Goal: Task Accomplishment & Management: Manage account settings

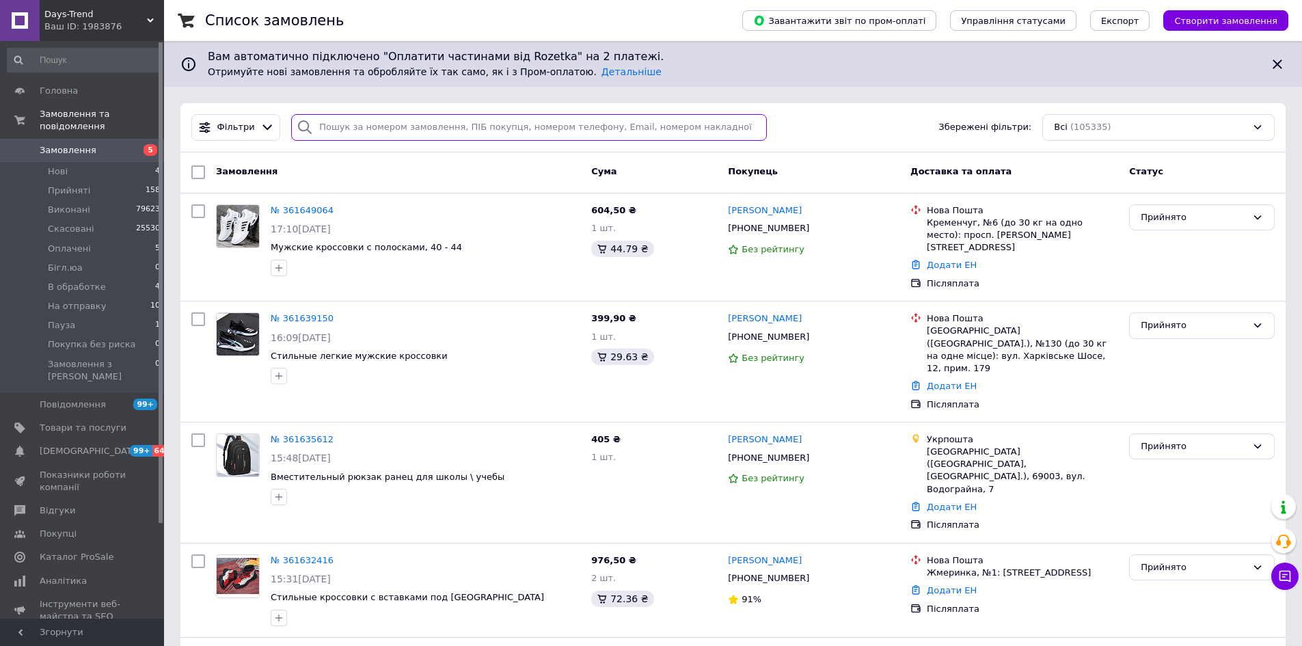
click at [392, 127] on input "search" at bounding box center [529, 127] width 476 height 27
paste input "[PHONE_NUMBER]"
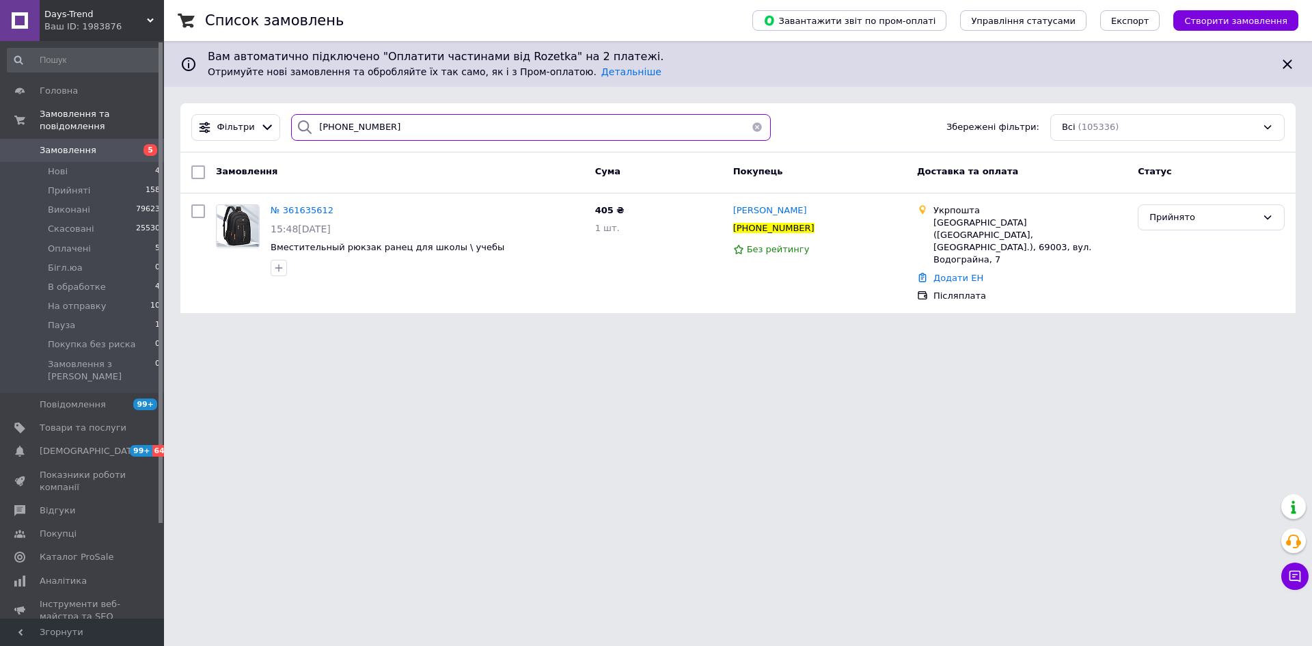
drag, startPoint x: 397, startPoint y: 132, endPoint x: 307, endPoint y: 127, distance: 90.3
click at [307, 127] on div "[PHONE_NUMBER]" at bounding box center [531, 127] width 480 height 27
paste input "935519512"
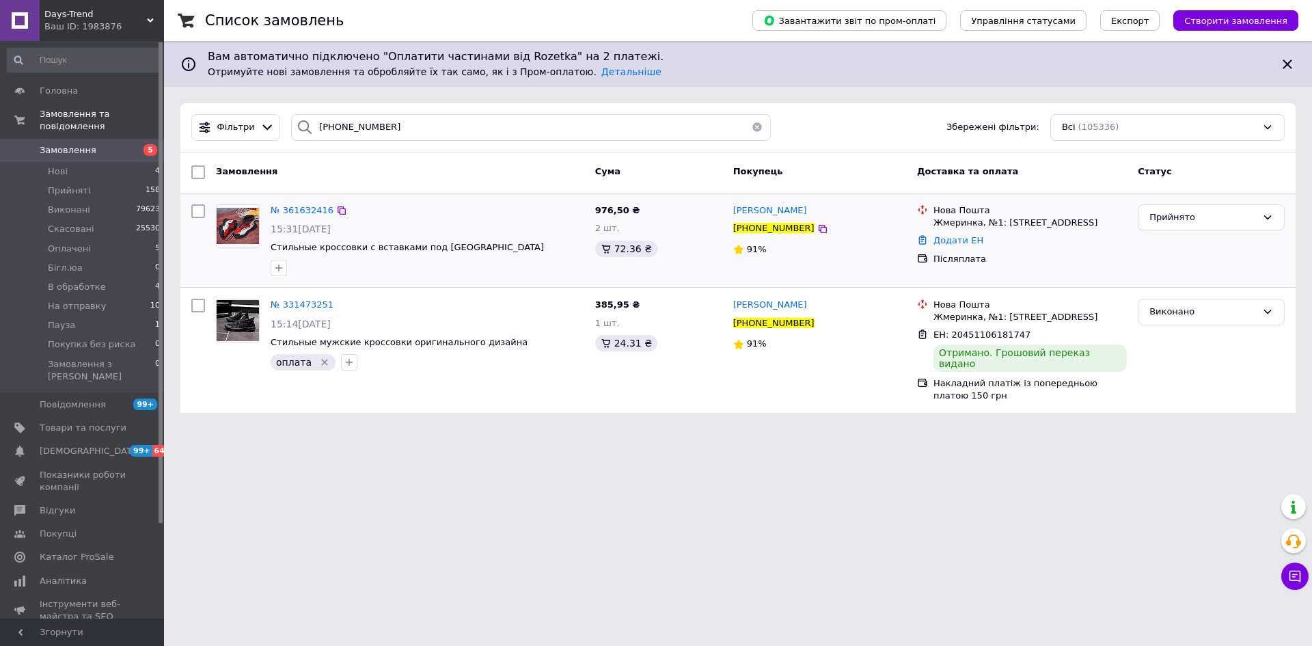
drag, startPoint x: 279, startPoint y: 212, endPoint x: 392, endPoint y: 219, distance: 112.9
click at [392, 219] on div "№ 361632416 15:31[DATE] Стильные кроссовки с вставками под [GEOGRAPHIC_DATA]" at bounding box center [427, 240] width 325 height 83
drag, startPoint x: 399, startPoint y: 133, endPoint x: 301, endPoint y: 130, distance: 97.7
click at [301, 130] on div "[PHONE_NUMBER]" at bounding box center [531, 127] width 480 height 27
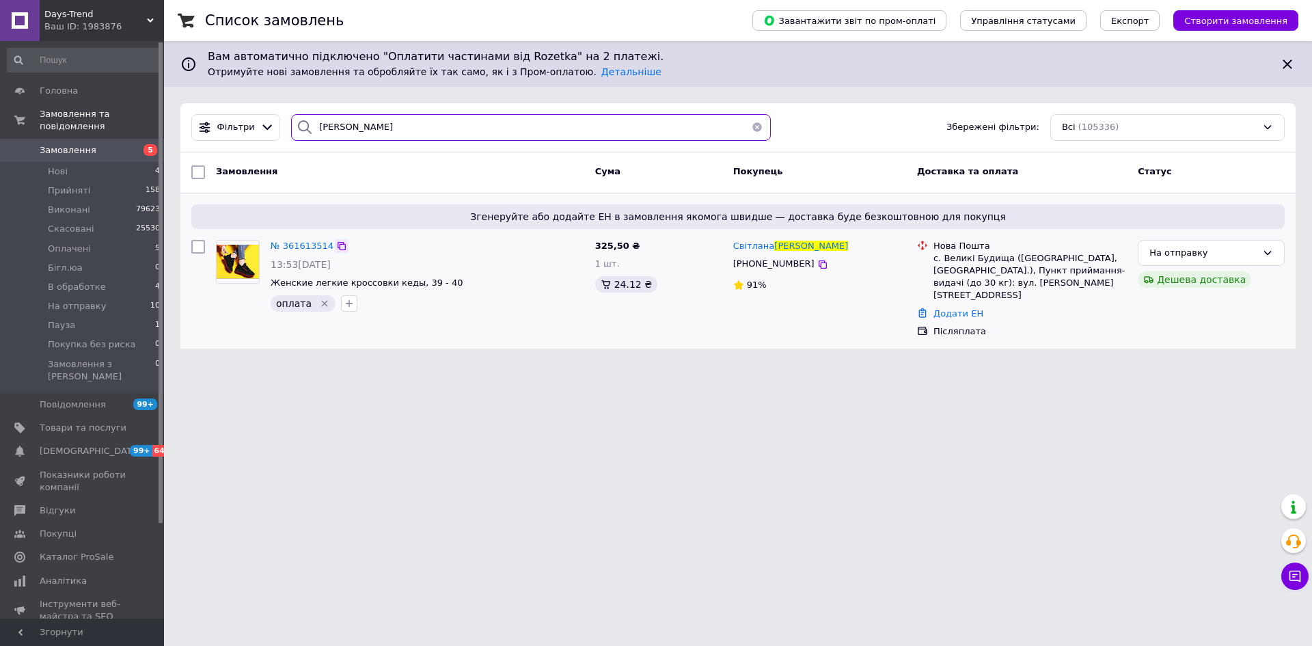
type input "[PERSON_NAME]"
click at [336, 246] on icon at bounding box center [341, 245] width 11 height 11
click at [54, 144] on span "Замовлення" at bounding box center [68, 150] width 57 height 12
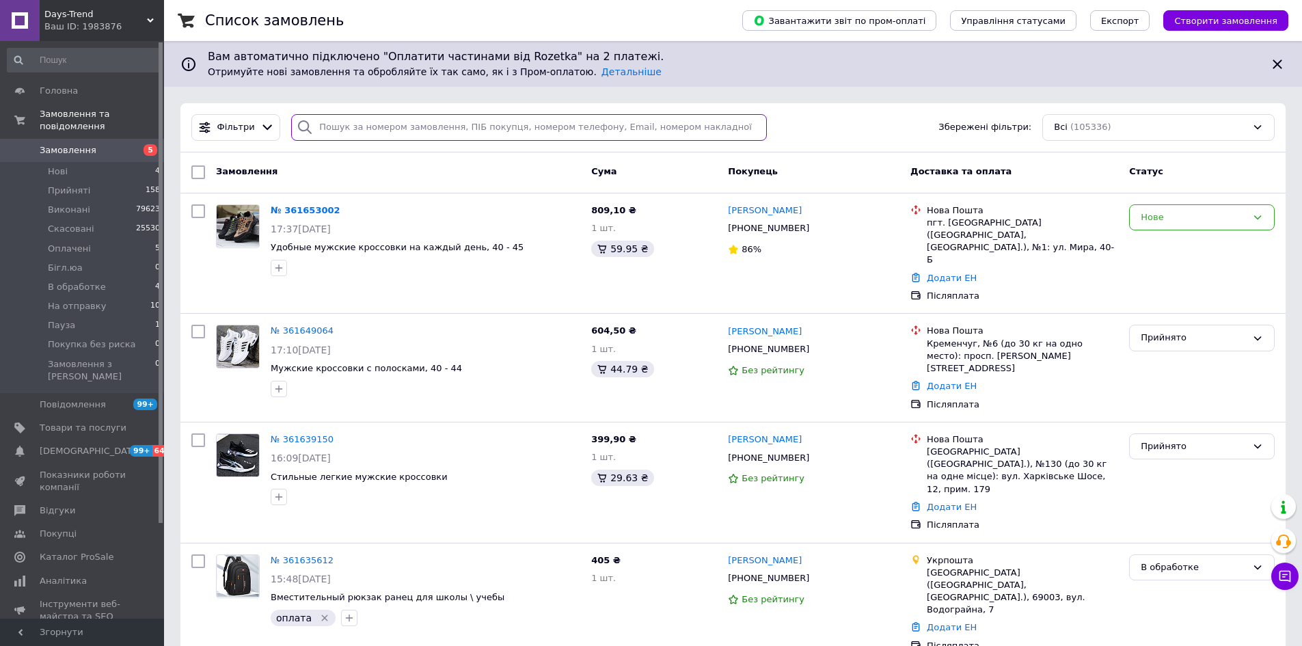
click at [432, 128] on input "search" at bounding box center [529, 127] width 476 height 27
paste input "[PHONE_NUMBER]"
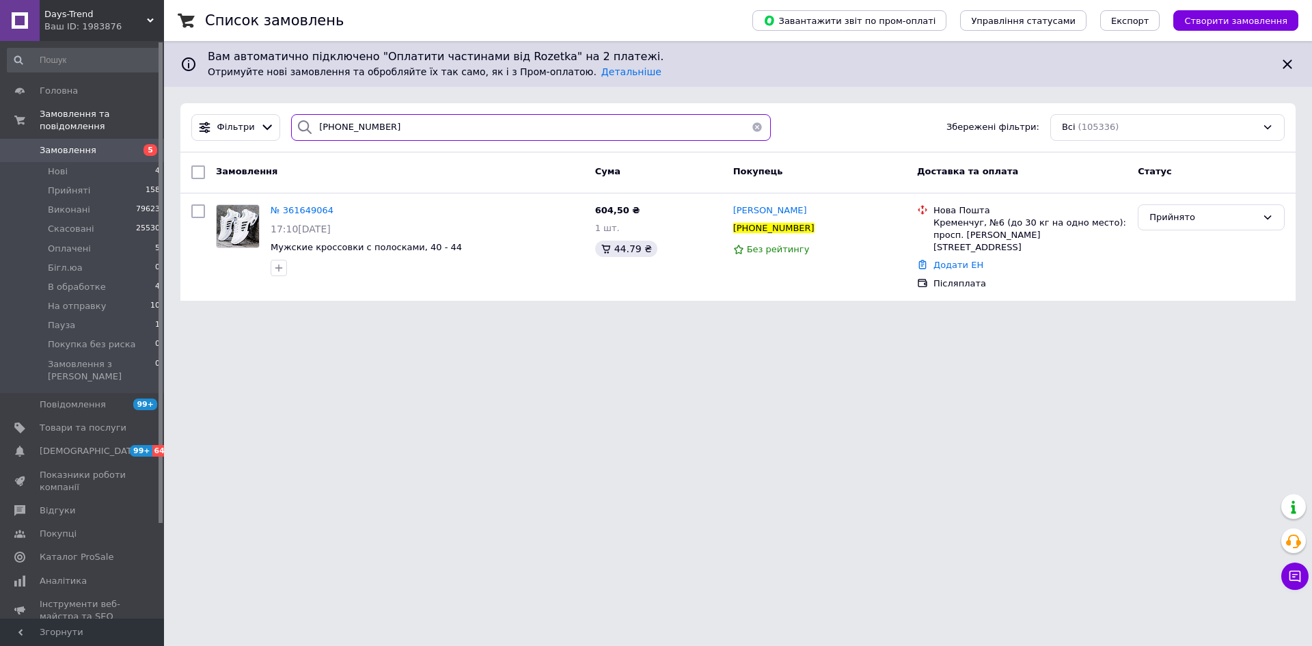
drag, startPoint x: 412, startPoint y: 122, endPoint x: 227, endPoint y: 105, distance: 185.9
click at [227, 105] on div "Фільтри [PHONE_NUMBER] Збережені фільтри: Всі (105336)" at bounding box center [737, 127] width 1115 height 49
paste input "988232836"
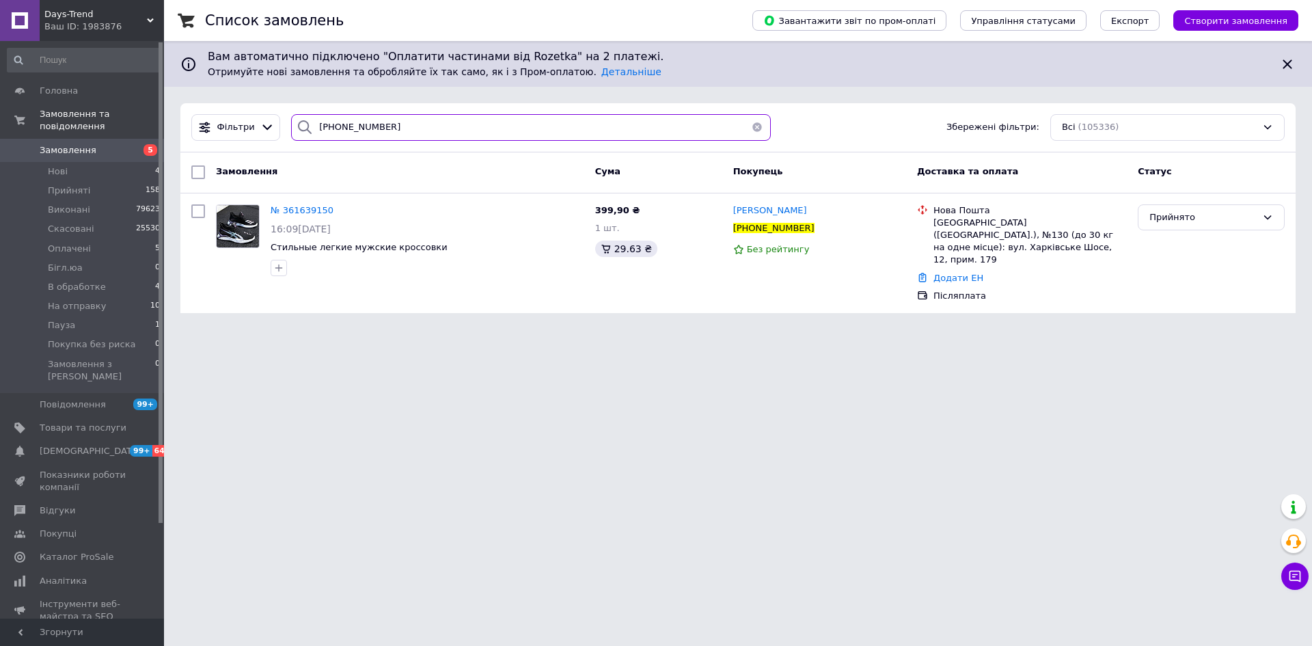
type input "[PHONE_NUMBER]"
click at [61, 165] on span "Нові" at bounding box center [58, 171] width 20 height 12
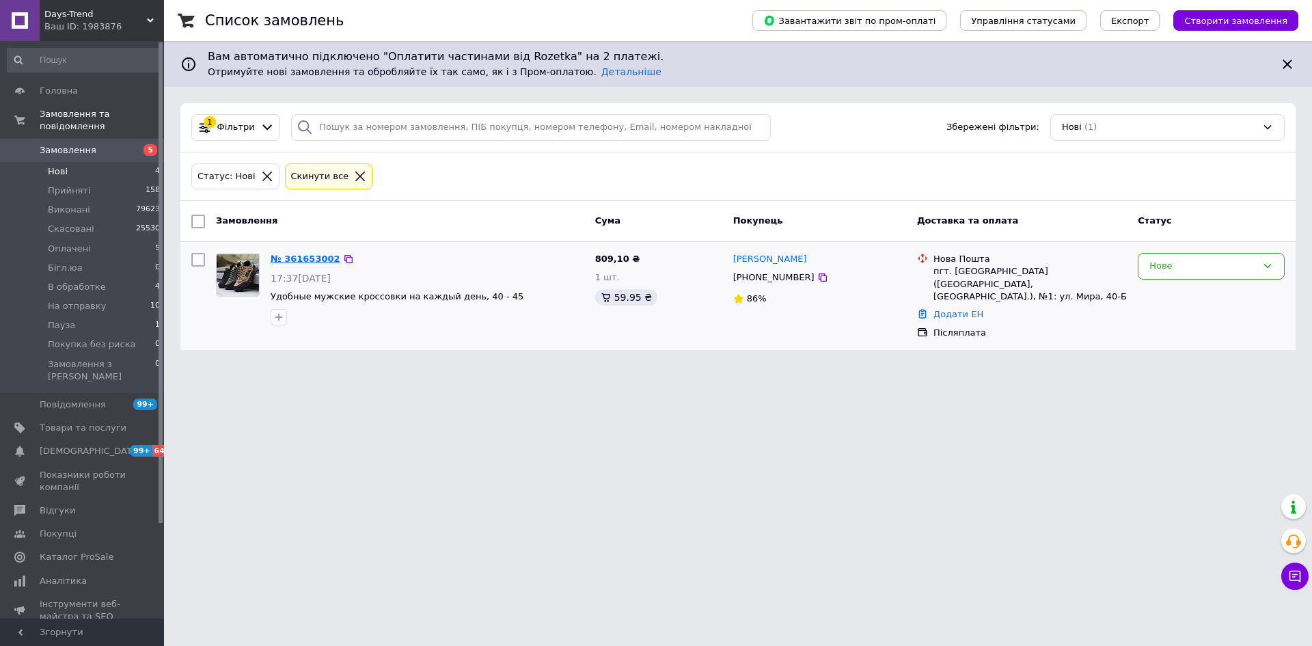
click at [303, 258] on link "№ 361653002" at bounding box center [306, 258] width 70 height 10
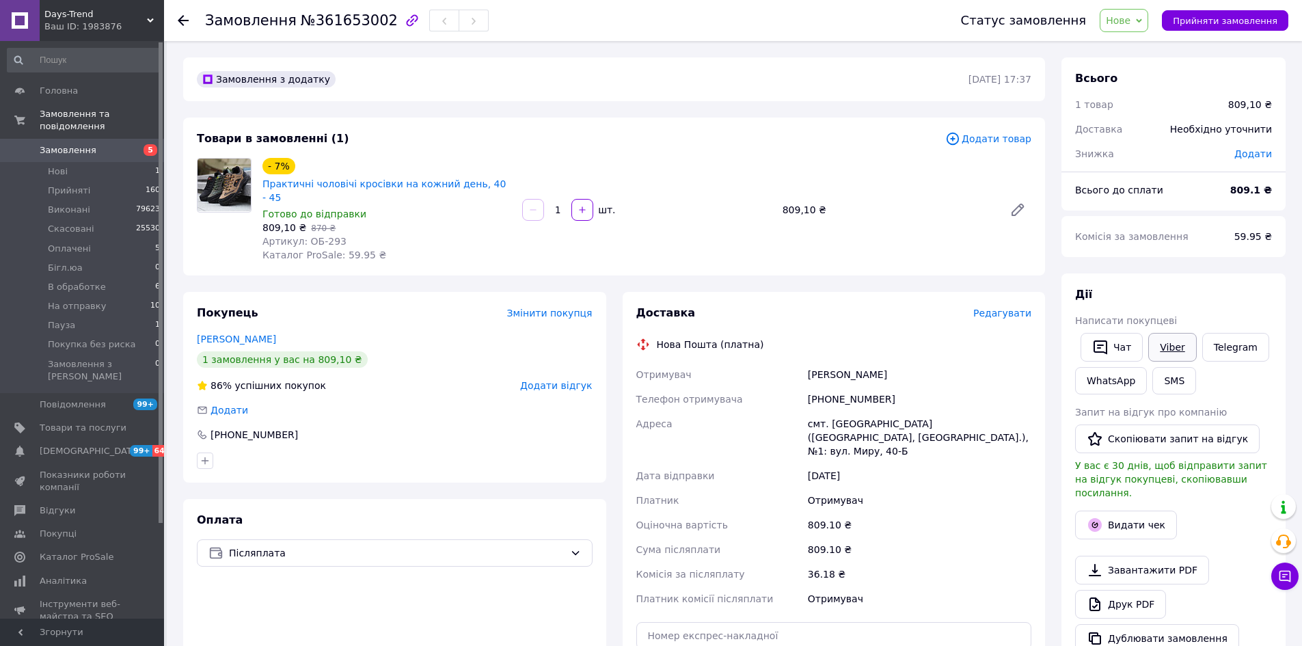
click at [1181, 350] on link "Viber" at bounding box center [1172, 347] width 48 height 29
click at [1224, 23] on span "Прийняти замовлення" at bounding box center [1224, 21] width 105 height 10
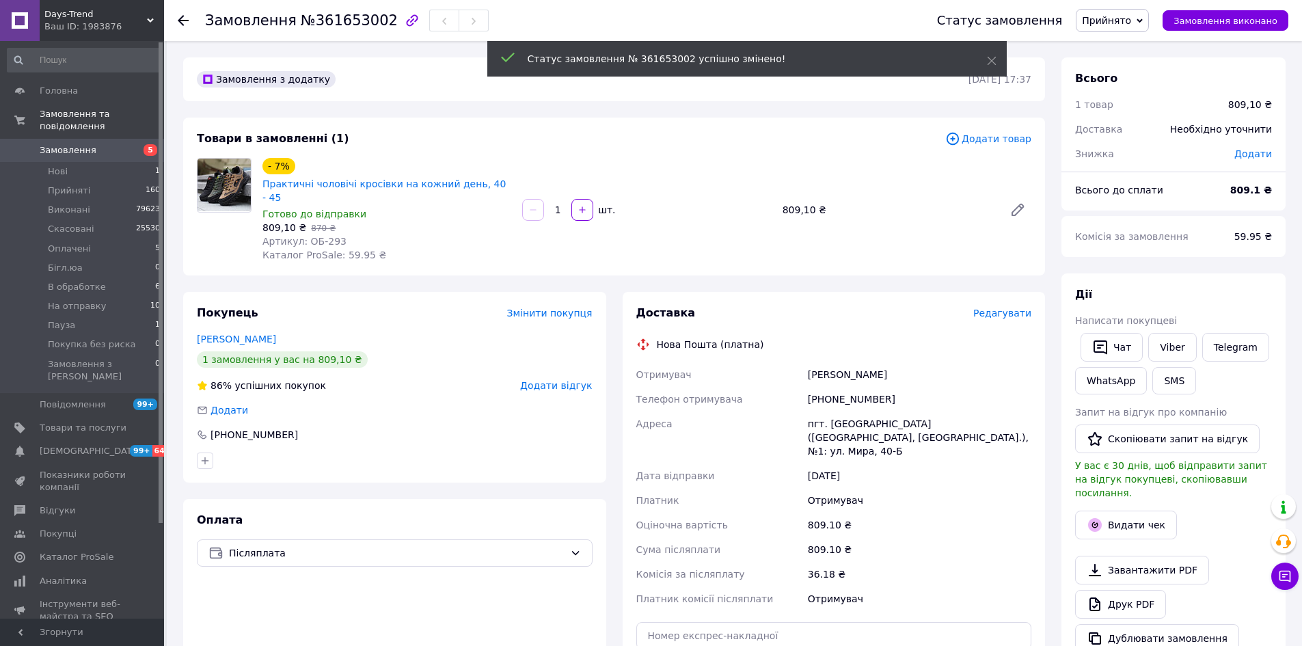
click at [74, 144] on span "Замовлення" at bounding box center [68, 150] width 57 height 12
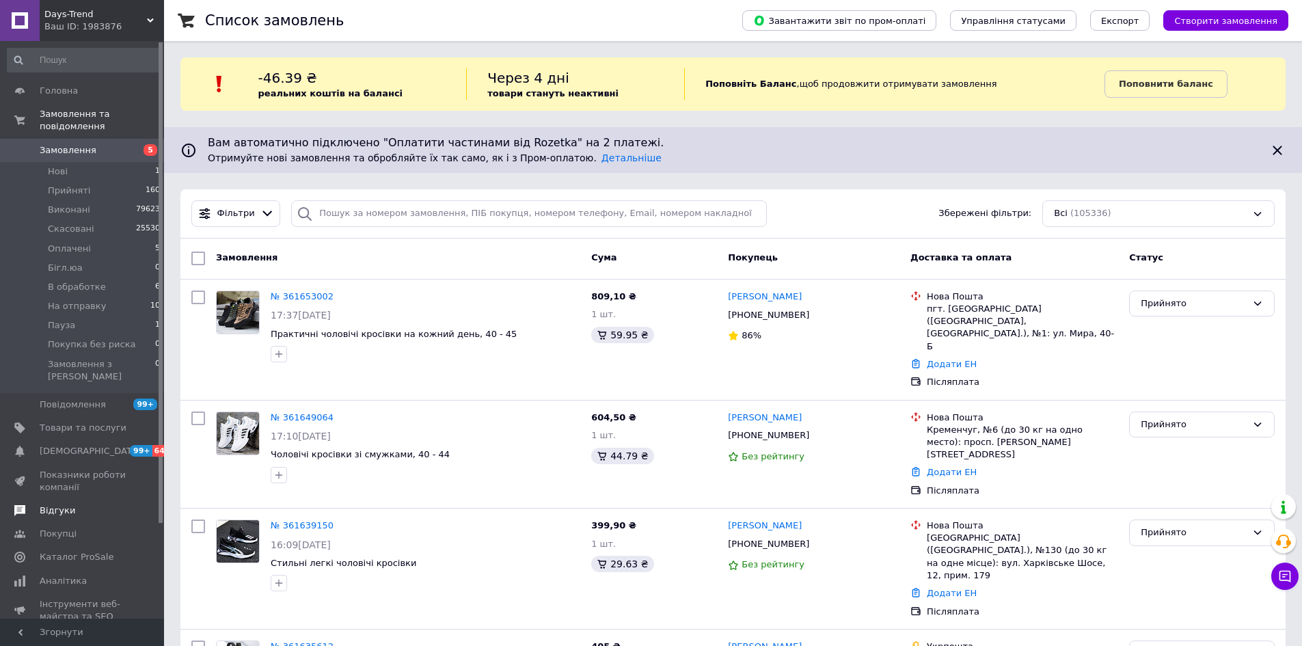
click at [42, 504] on span "Відгуки" at bounding box center [58, 510] width 36 height 12
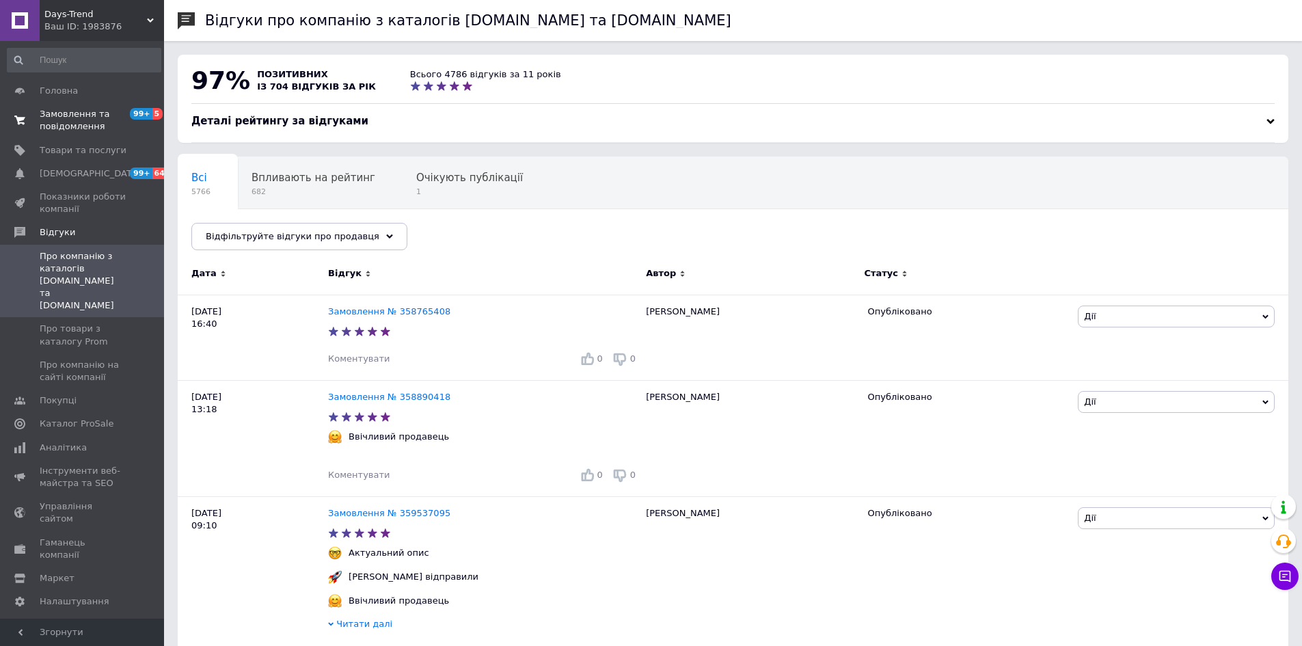
click at [72, 113] on span "Замовлення та повідомлення" at bounding box center [83, 120] width 87 height 25
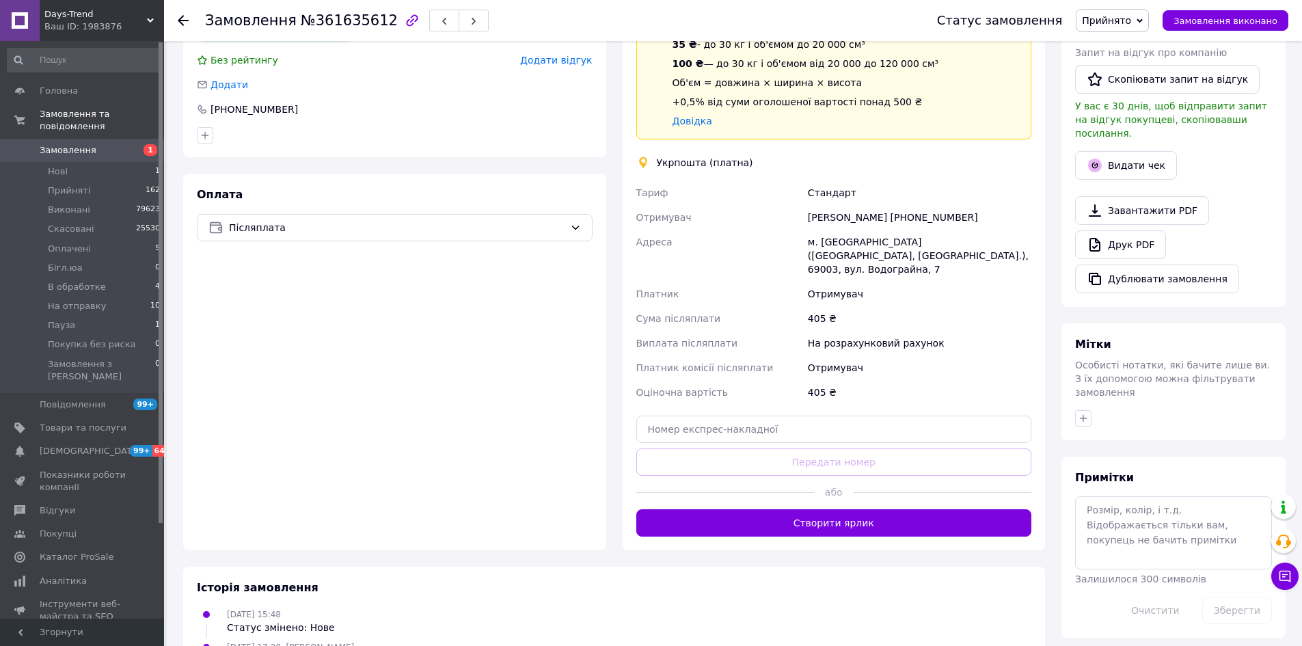
scroll to position [333, 0]
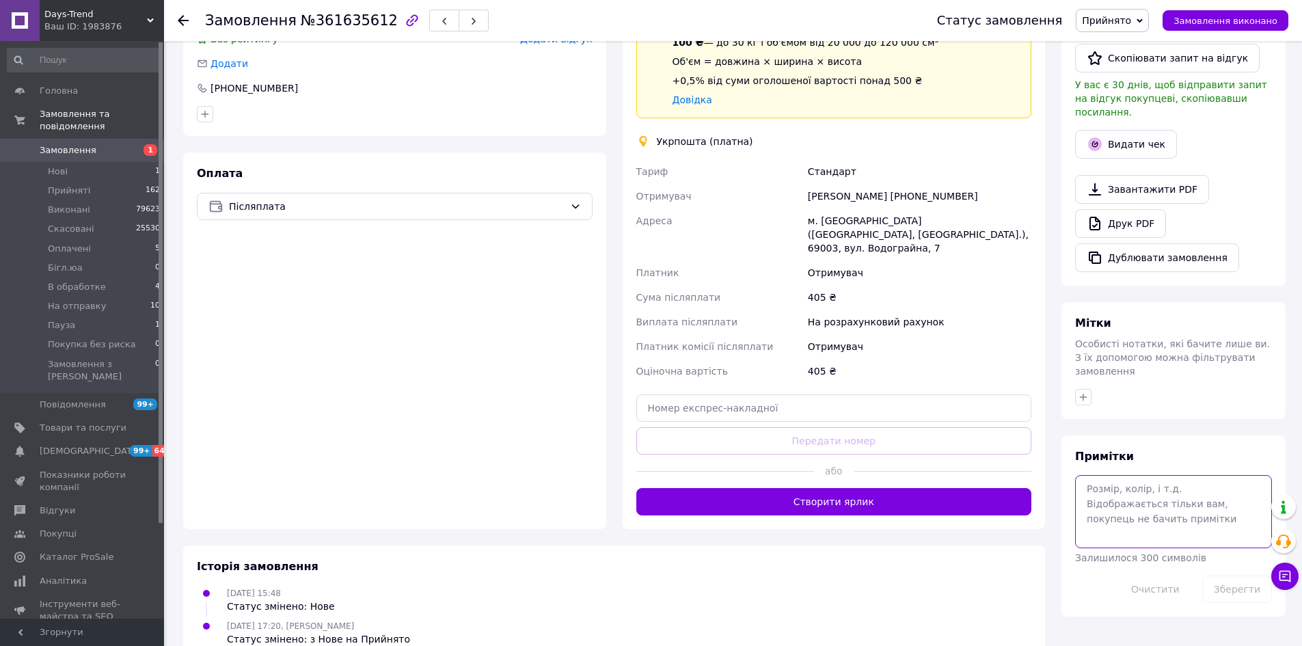
click at [1130, 482] on textarea at bounding box center [1173, 511] width 197 height 72
type textarea "150+налож чорний"
click at [1226, 575] on button "Зберегти" at bounding box center [1237, 588] width 70 height 27
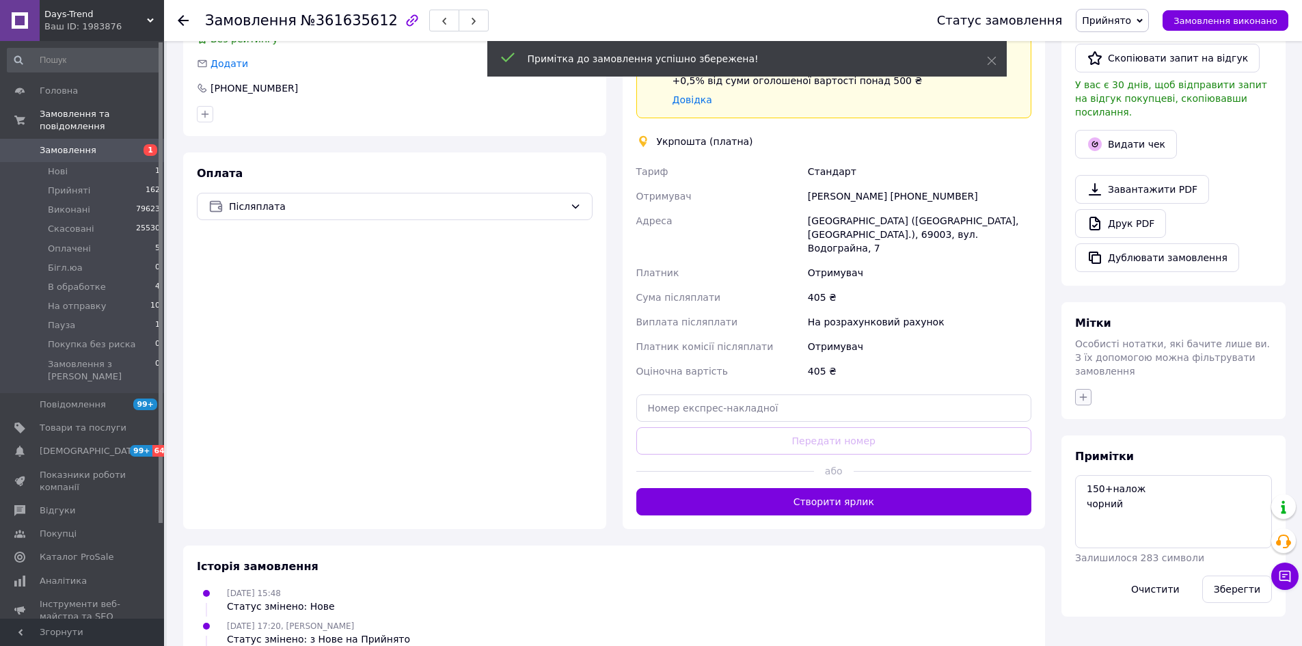
click at [1085, 389] on button "button" at bounding box center [1083, 397] width 16 height 16
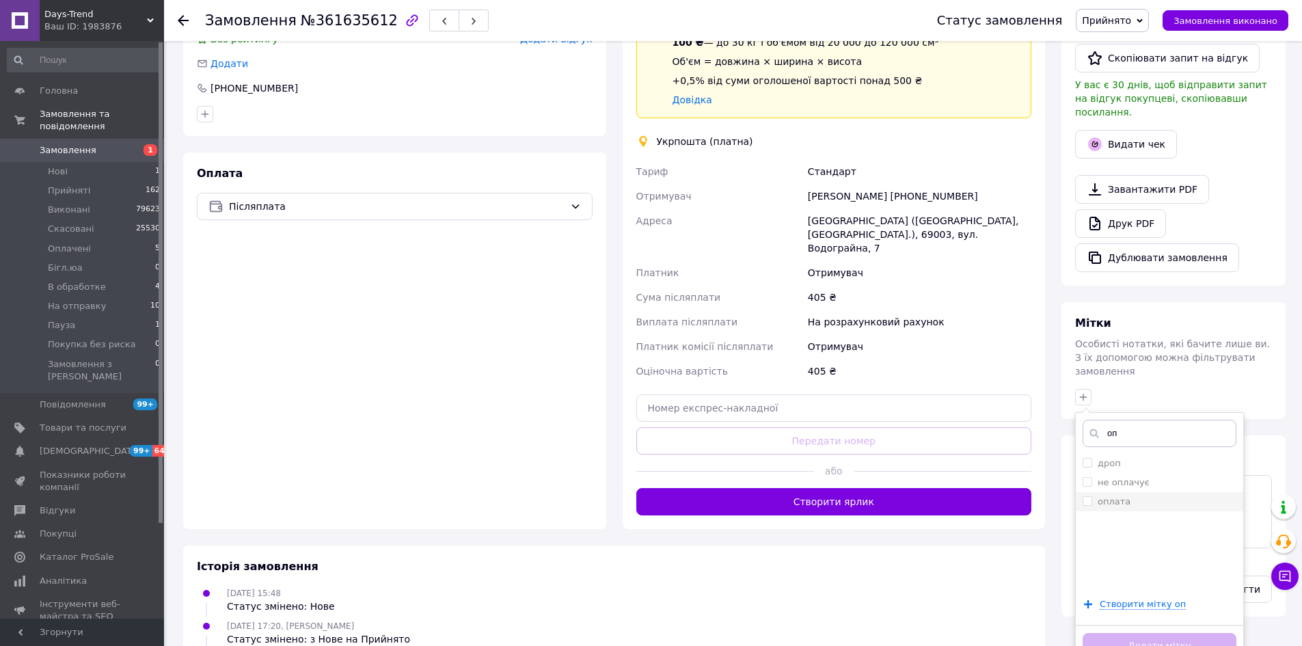
type input "оп"
click at [1082, 492] on li "оплата" at bounding box center [1158, 501] width 167 height 19
checkbox input "true"
click at [1135, 633] on button "Додати мітку" at bounding box center [1159, 646] width 154 height 27
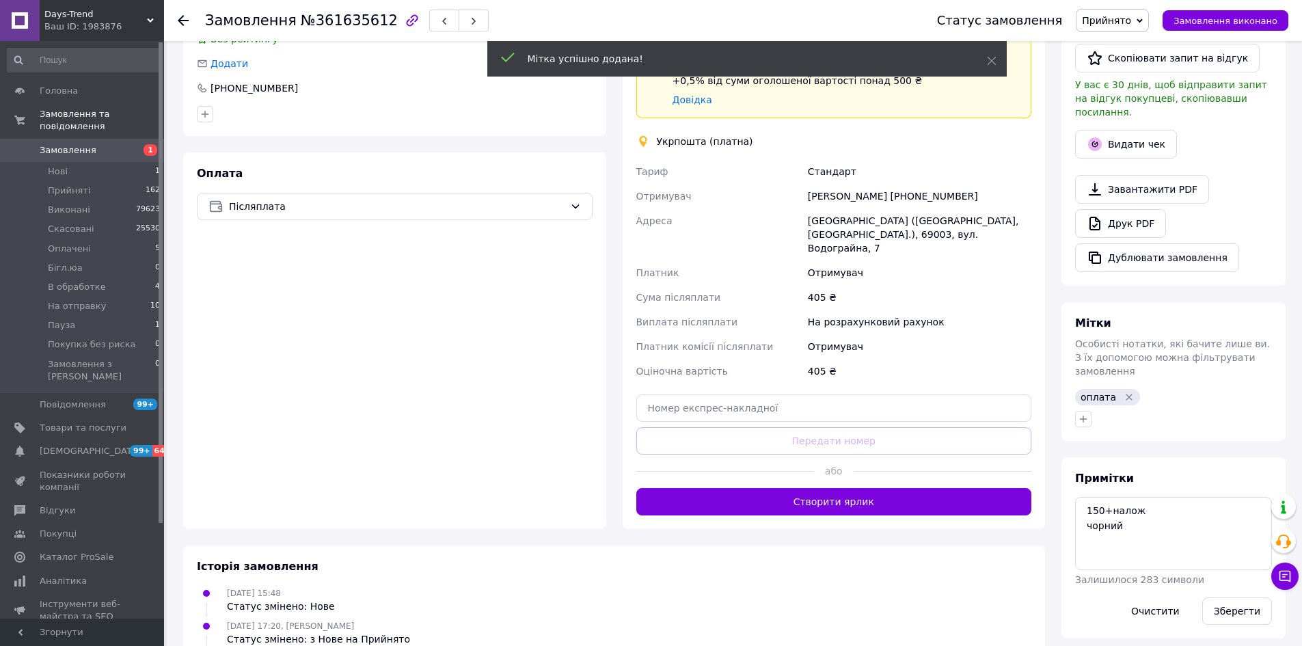
click at [1131, 18] on span "Прийнято" at bounding box center [1106, 20] width 49 height 11
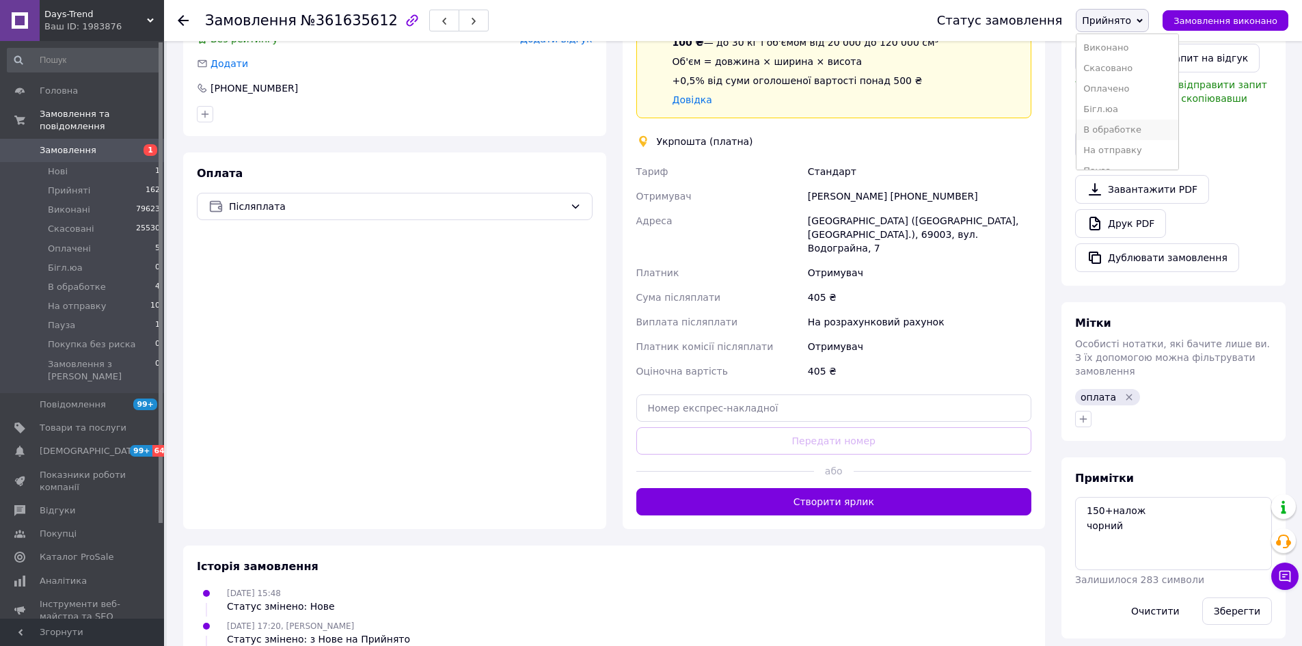
click at [1151, 128] on li "В обработке" at bounding box center [1126, 130] width 101 height 20
drag, startPoint x: 374, startPoint y: 20, endPoint x: 304, endPoint y: 23, distance: 69.7
click at [304, 23] on span "№361635612" at bounding box center [349, 20] width 97 height 16
copy span "361635612"
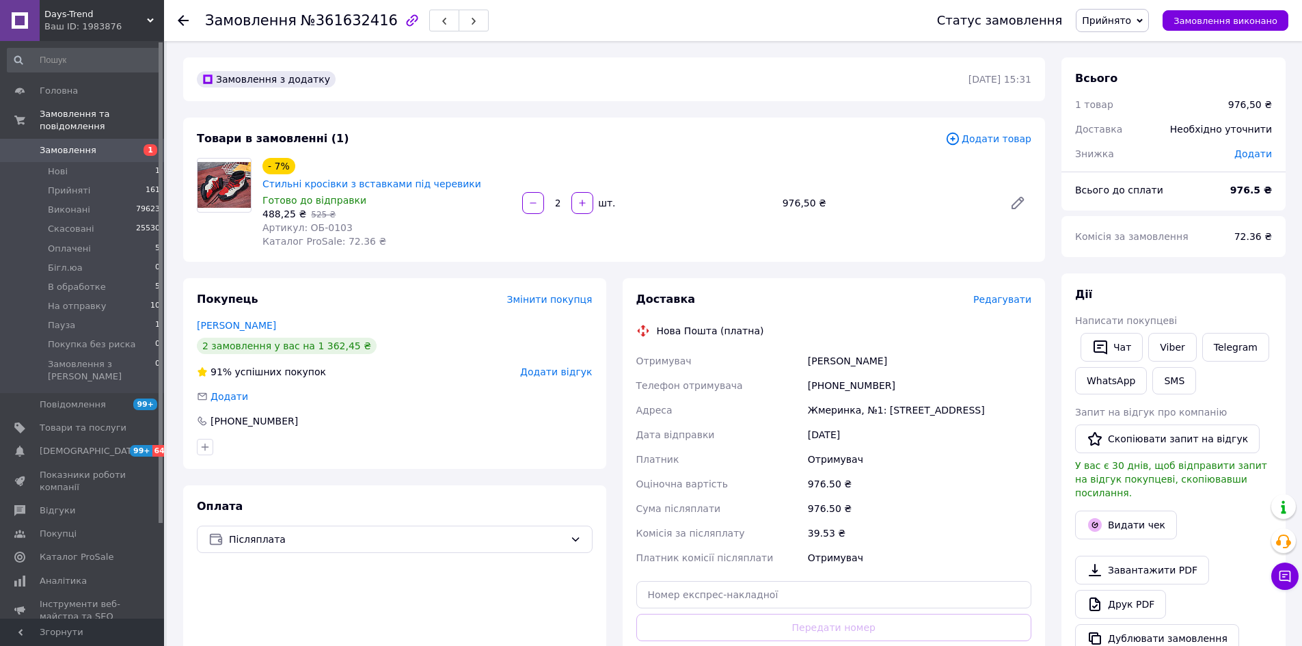
click at [1112, 15] on span "Прийнято" at bounding box center [1106, 20] width 49 height 11
click at [1118, 131] on li "В обработке" at bounding box center [1126, 130] width 101 height 20
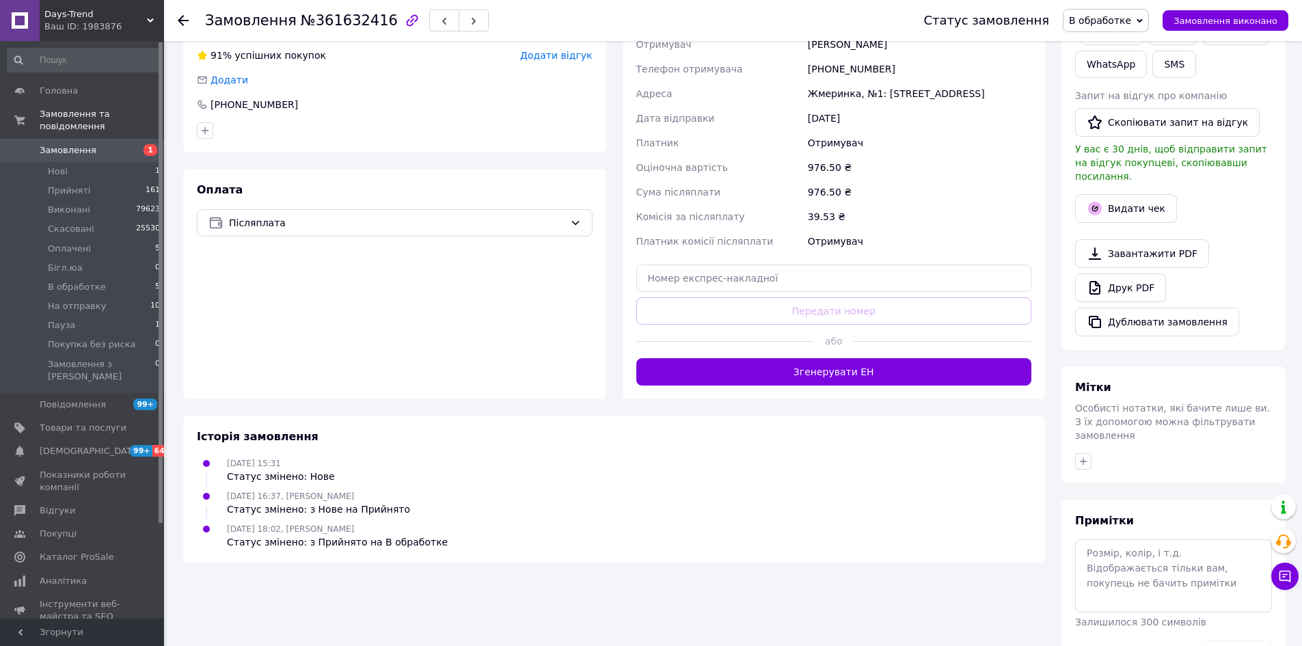
scroll to position [340, 0]
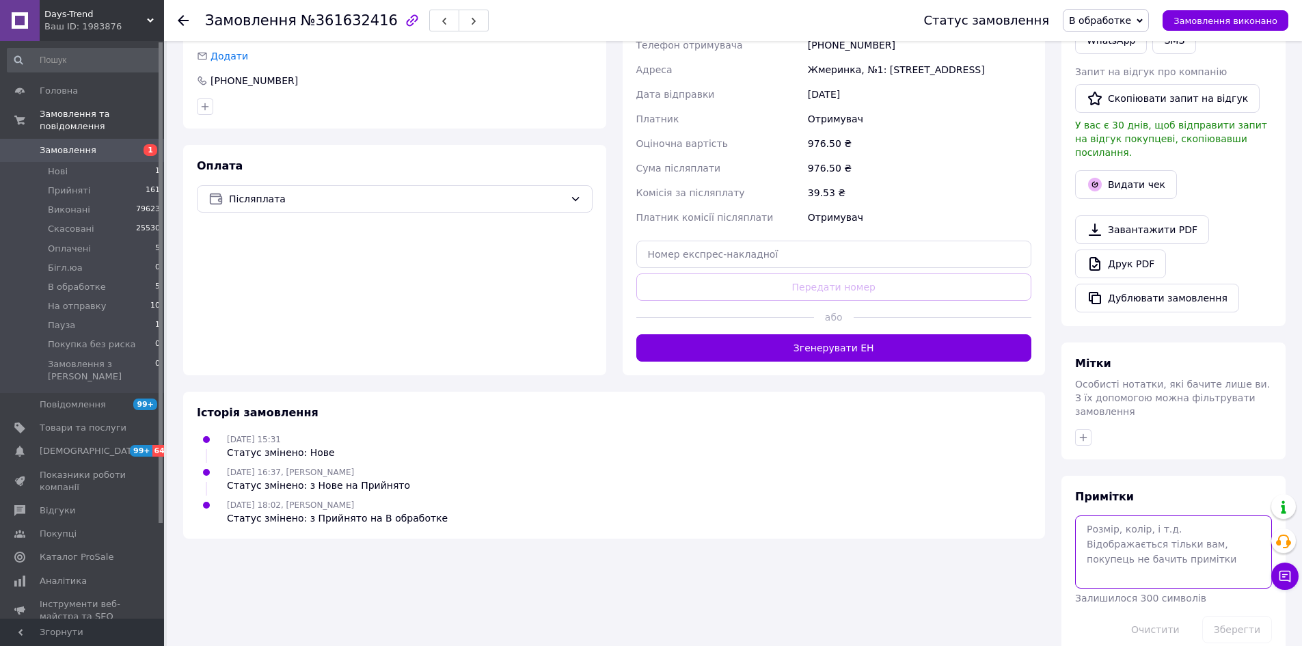
click at [1126, 533] on textarea at bounding box center [1173, 551] width 197 height 72
paste textarea "червоний 40, сірий 37"
click at [1144, 516] on textarea "150+налож червоний 40, сірий 37" at bounding box center [1173, 551] width 197 height 72
type textarea "150+налож червоний 40, сірий 37"
click at [1243, 616] on button "Зберегти" at bounding box center [1237, 629] width 70 height 27
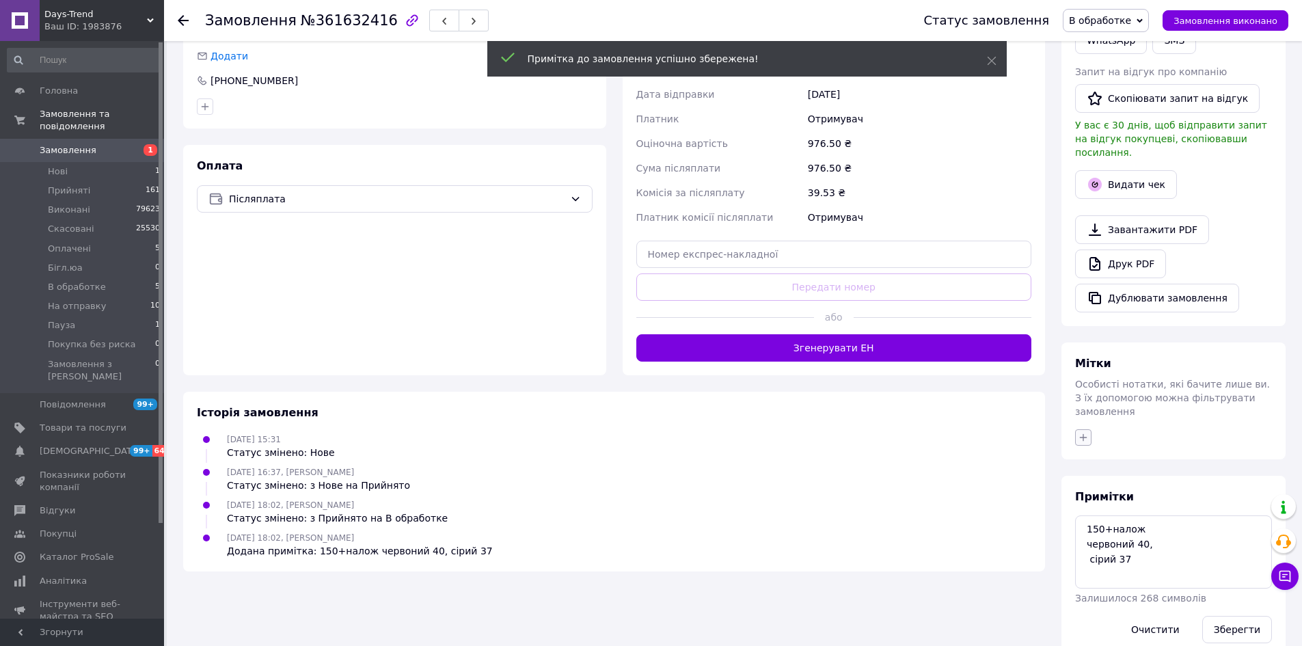
click at [1082, 433] on icon "button" at bounding box center [1083, 437] width 8 height 8
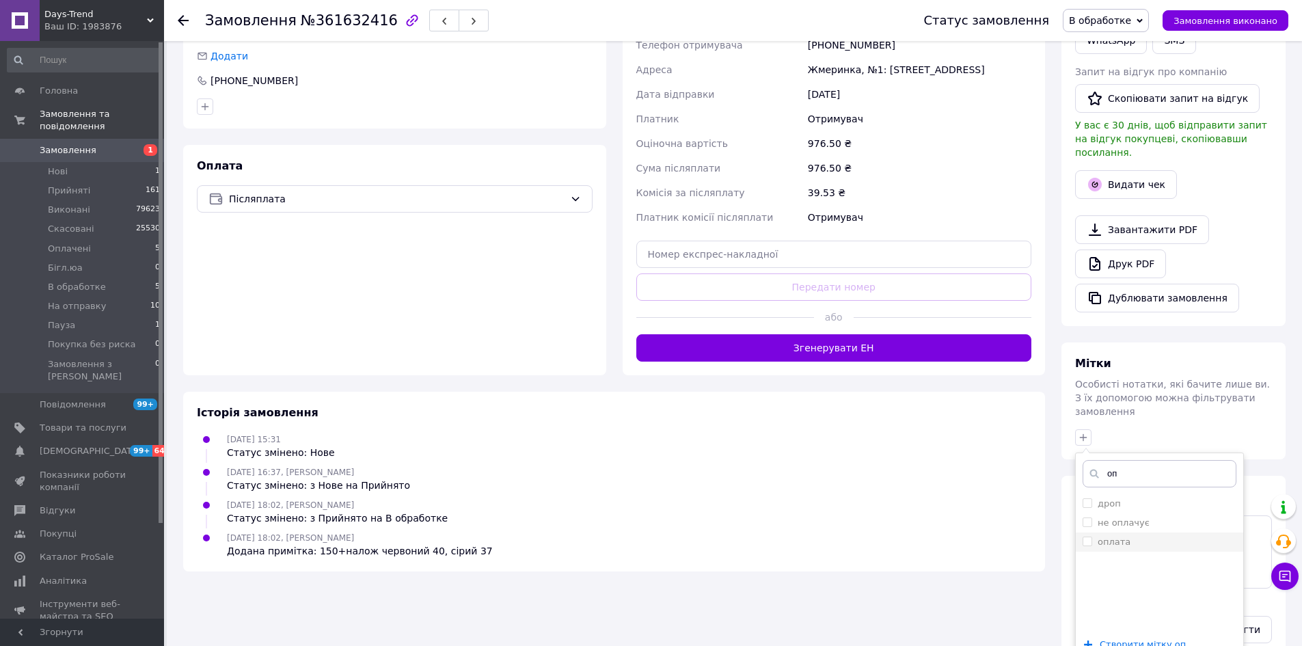
type input "оп"
click at [1089, 536] on input "оплата" at bounding box center [1086, 540] width 9 height 9
checkbox input "true"
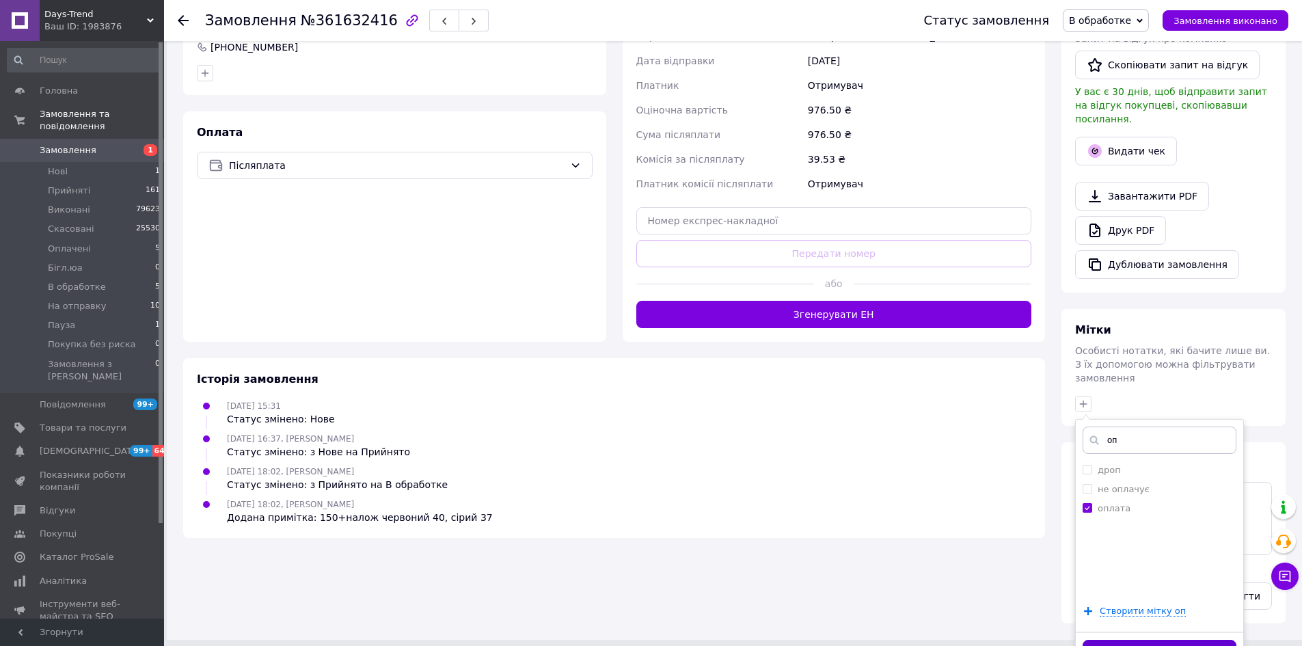
click at [1145, 639] on button "Додати мітку" at bounding box center [1159, 652] width 154 height 27
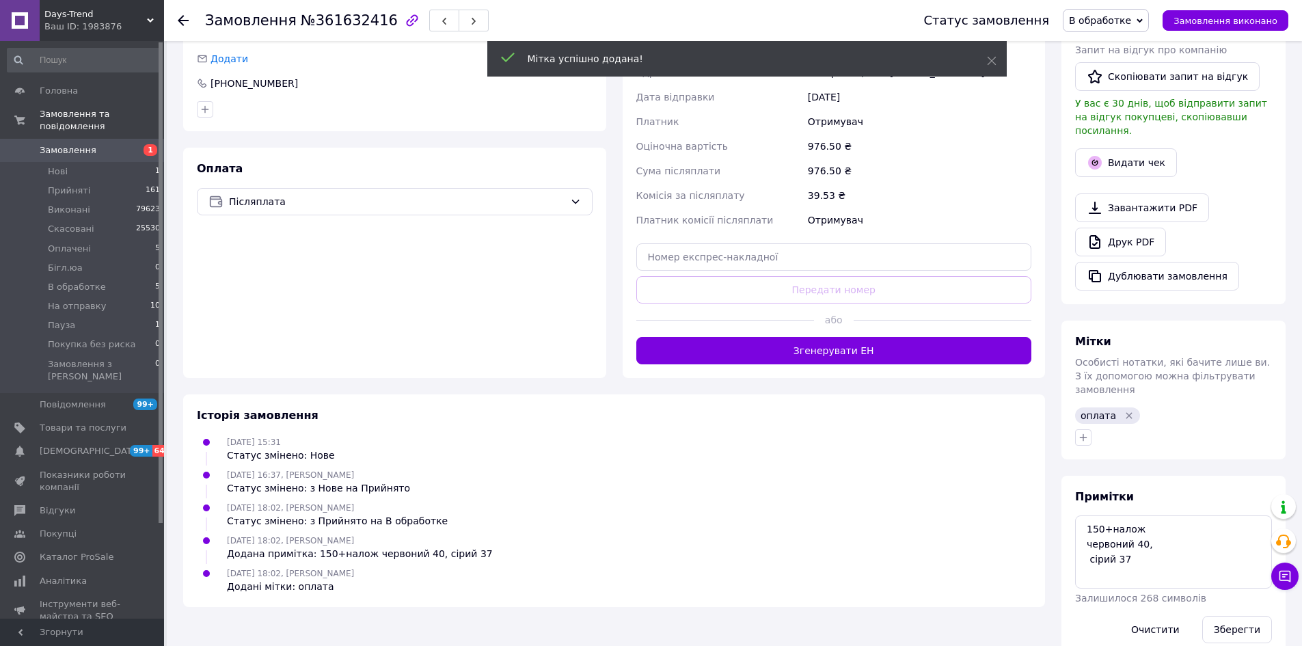
scroll to position [362, 0]
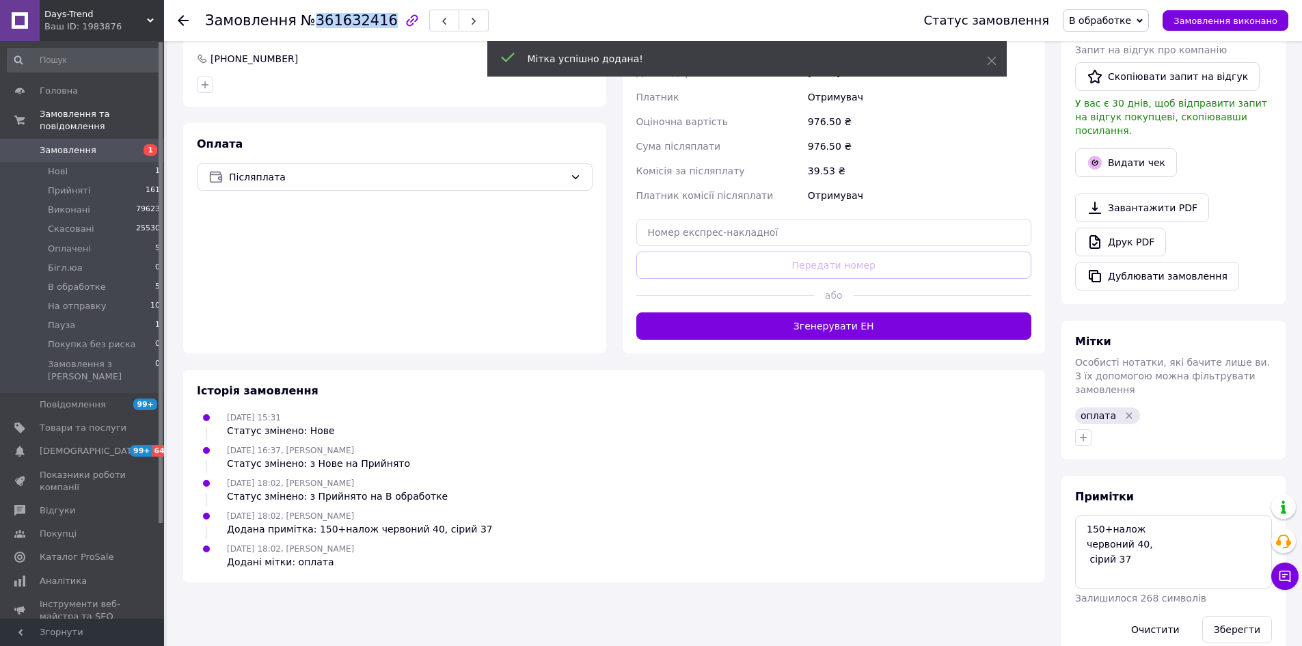
drag, startPoint x: 371, startPoint y: 21, endPoint x: 304, endPoint y: 25, distance: 67.0
click at [304, 25] on span "№361632416" at bounding box center [349, 20] width 97 height 16
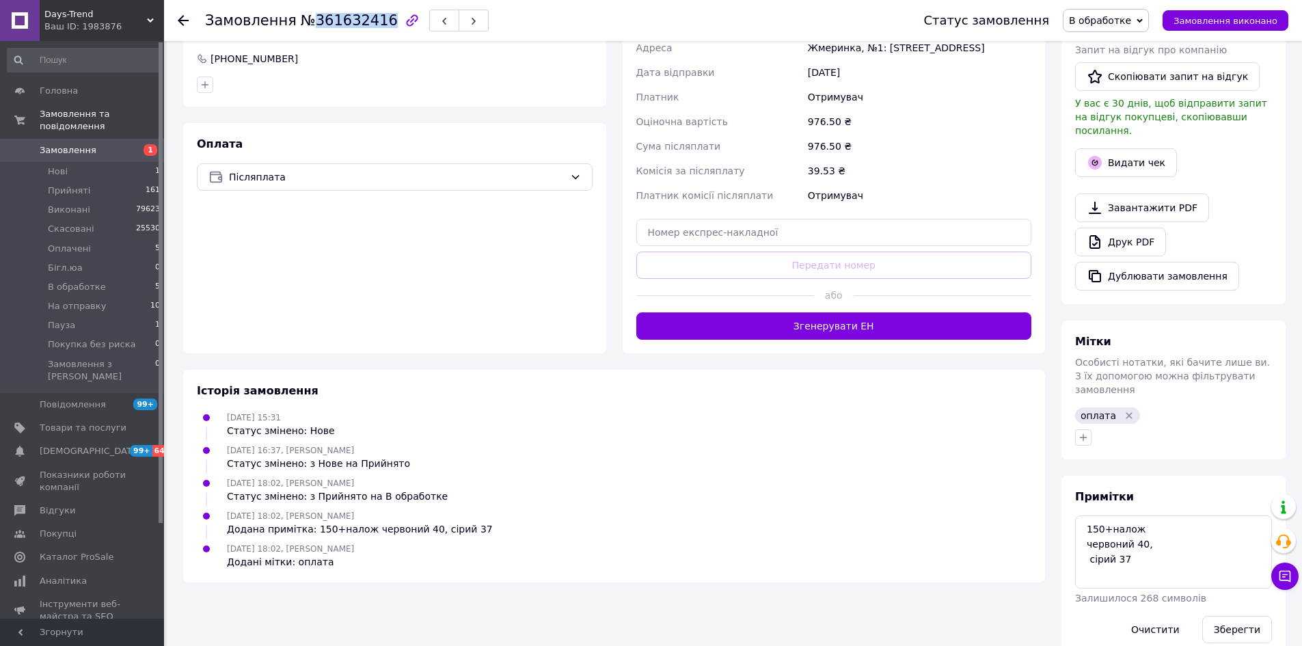
copy span "361632416"
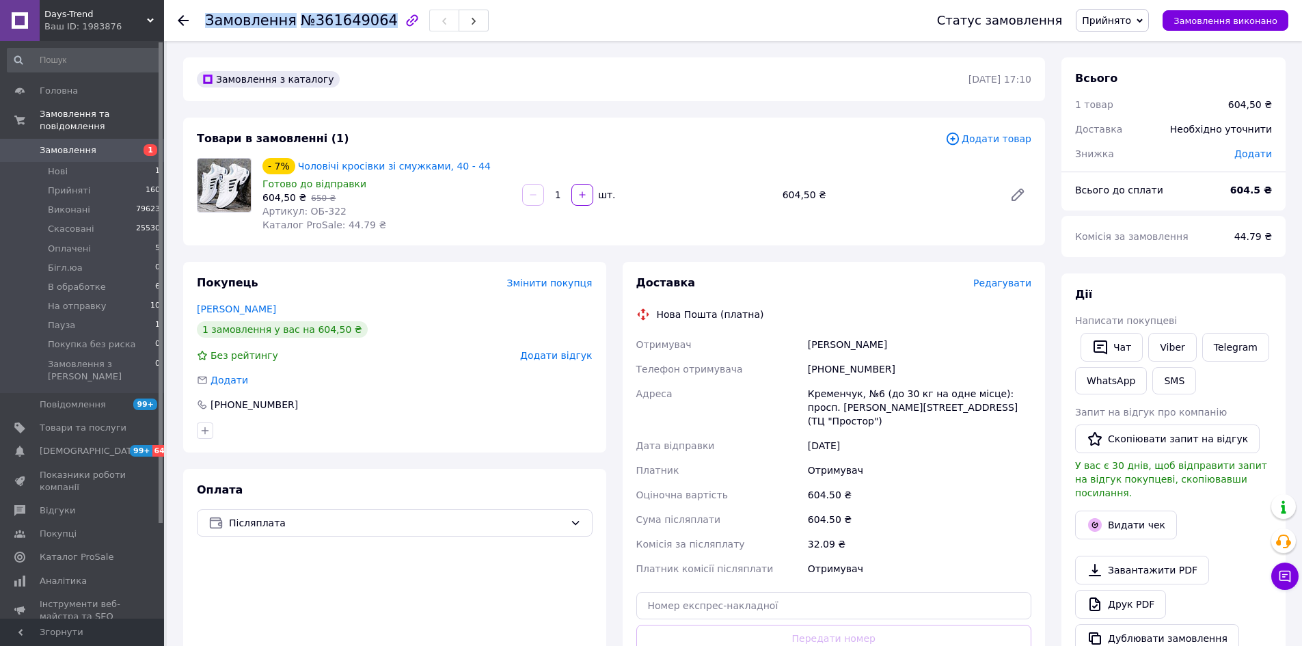
drag, startPoint x: 374, startPoint y: 17, endPoint x: 178, endPoint y: 20, distance: 195.4
click at [178, 20] on div "Замовлення №361649064 Статус замовлення Прийнято Виконано Скасовано Оплачено Бі…" at bounding box center [733, 20] width 1110 height 41
copy h1 "Замовлення №361649064"
